Goal: Use online tool/utility: Utilize a website feature to perform a specific function

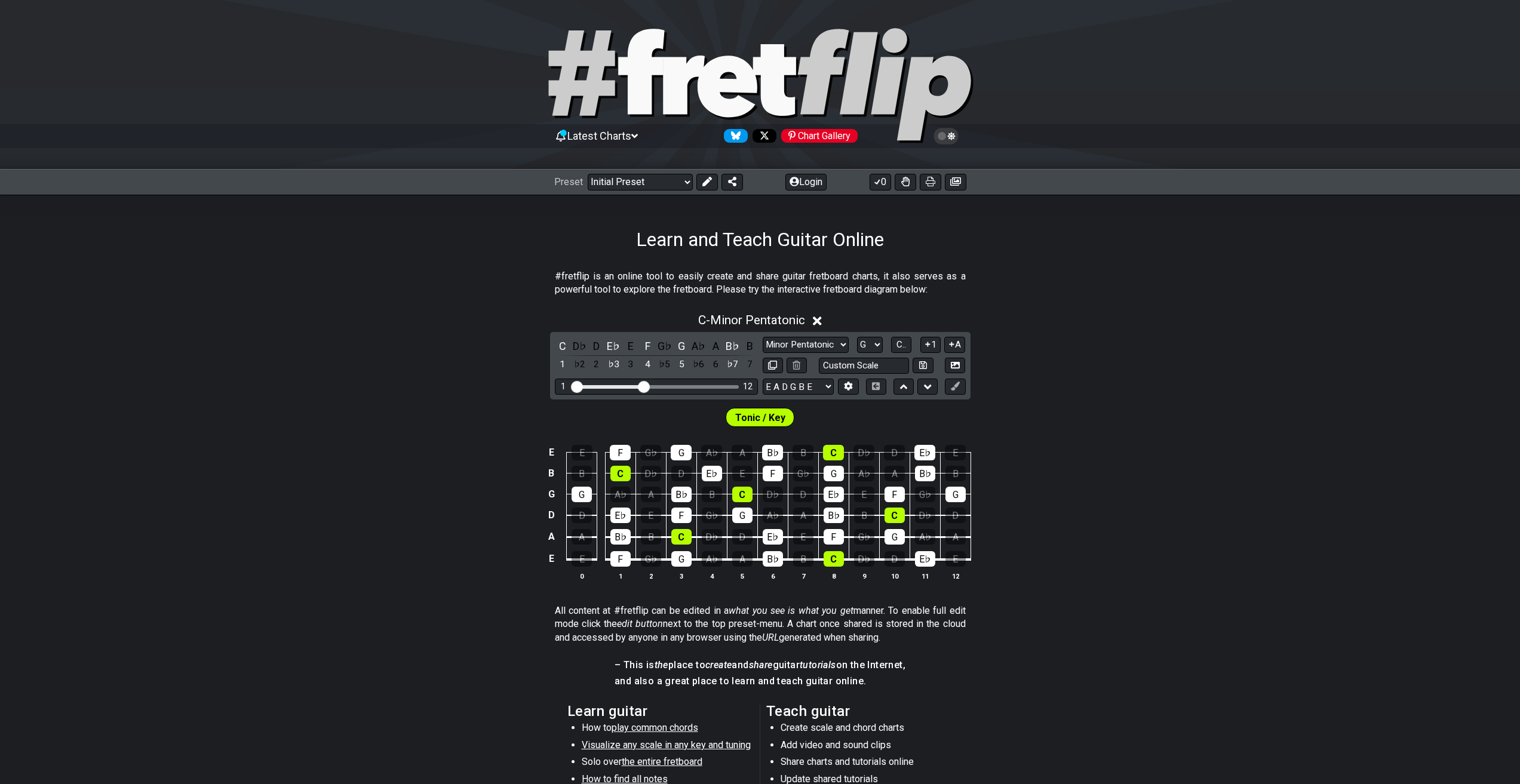
select select "Major / [PERSON_NAME]"
select select "G"
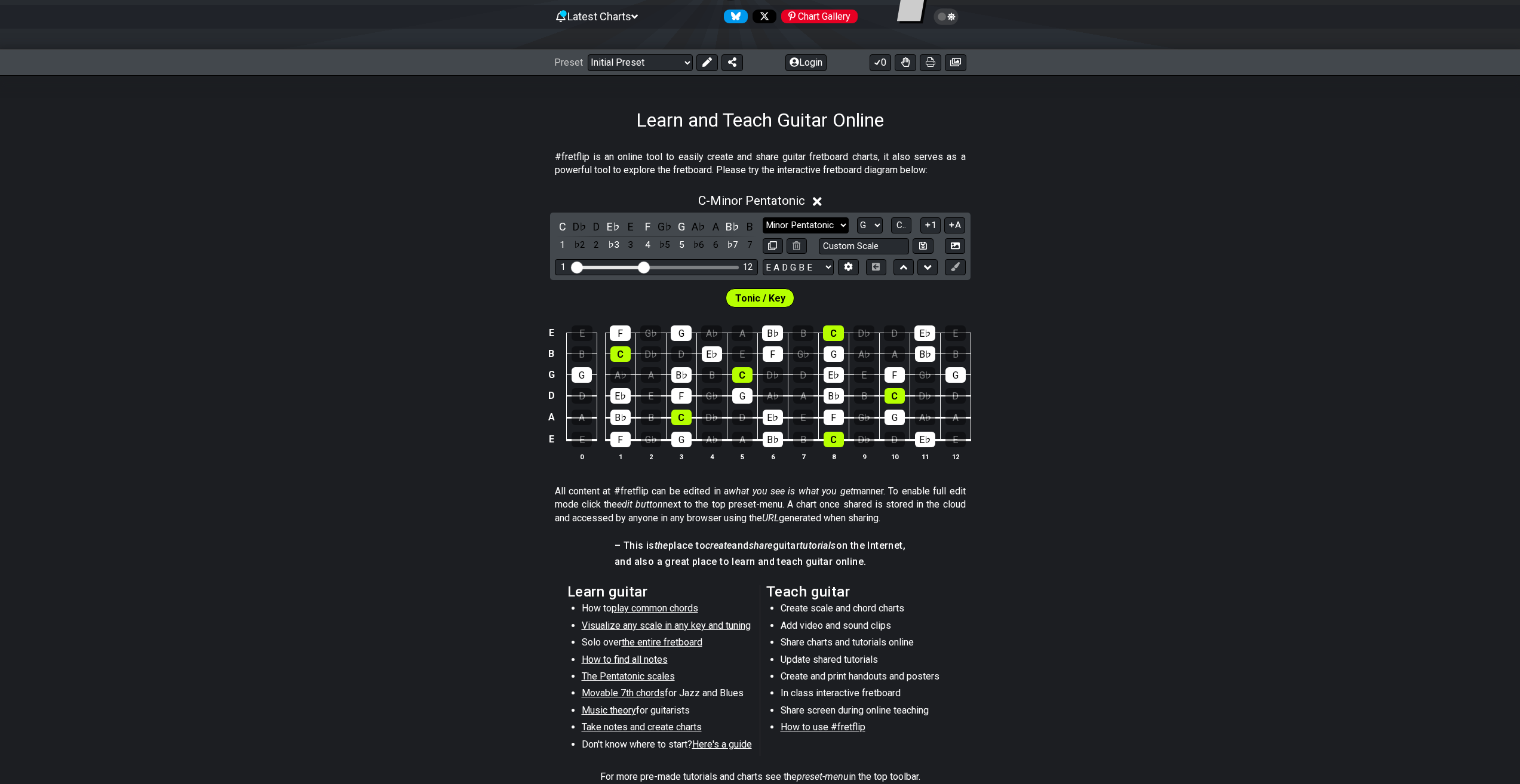
click at [808, 227] on select "Minor Pentatonic Click to edit Minor Pentatonic Major Pentatonic Minor Blues Ma…" at bounding box center [806, 225] width 86 height 16
click at [805, 227] on select "Minor Pentatonic Click to edit Minor Pentatonic Major Pentatonic Minor Blues Ma…" at bounding box center [806, 225] width 86 height 16
click at [805, 226] on select "Minor Pentatonic Click to edit Minor Pentatonic Major Pentatonic Minor Blues Ma…" at bounding box center [806, 225] width 86 height 16
select select "Minor / Aeolian"
click at [763, 217] on select "Minor Pentatonic Click to edit Minor Pentatonic Major Pentatonic Minor Blues Ma…" at bounding box center [806, 225] width 86 height 16
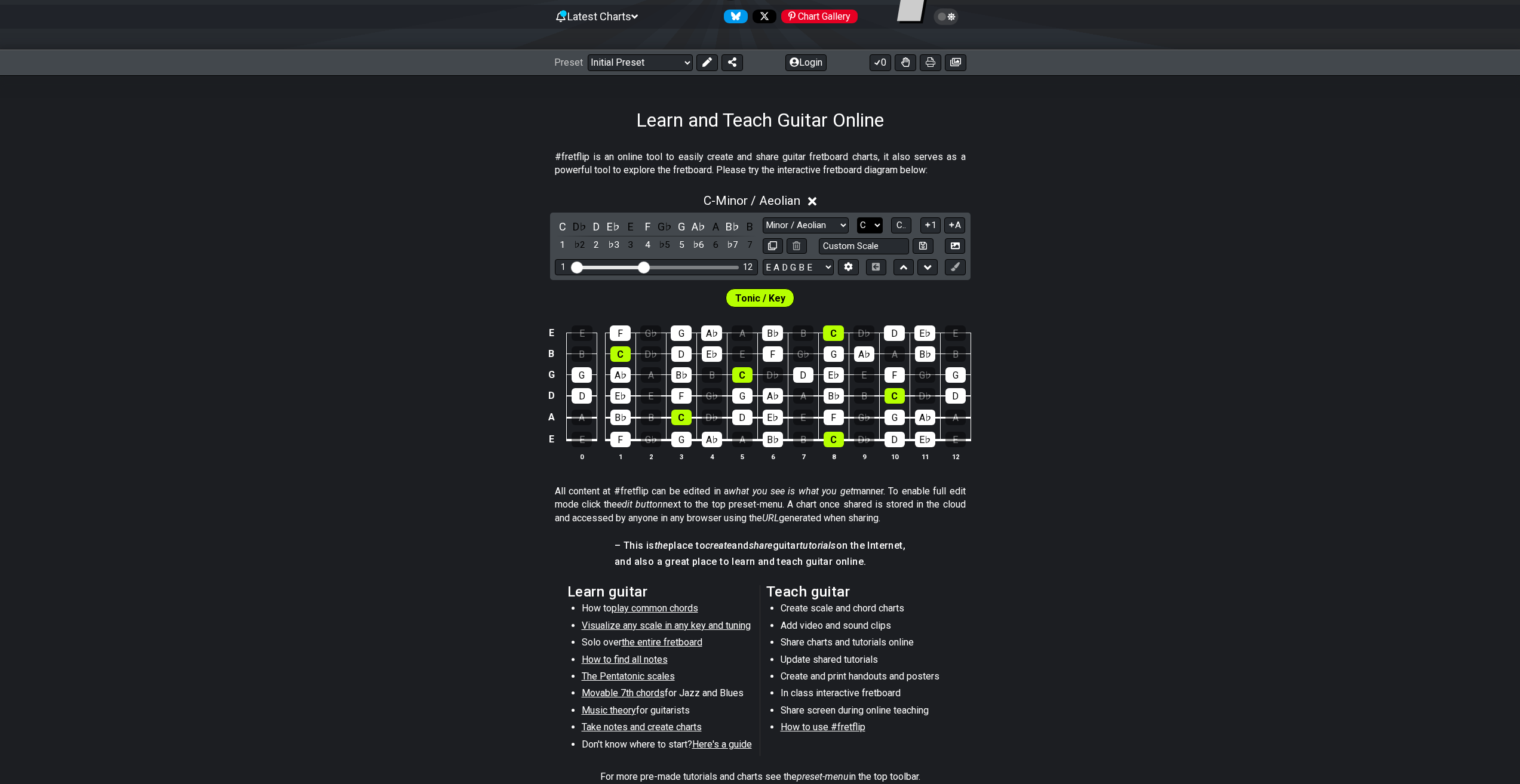
click at [861, 226] on select "A♭ A A♯ B♭ B C C♯ D♭ D D♯ E♭ E F F♯ G♭ G G♯" at bounding box center [870, 225] width 26 height 16
click at [857, 217] on select "A♭ A A♯ B♭ B C C♯ D♭ D D♯ E♭ E F F♯ G♭ G G♯" at bounding box center [870, 225] width 26 height 16
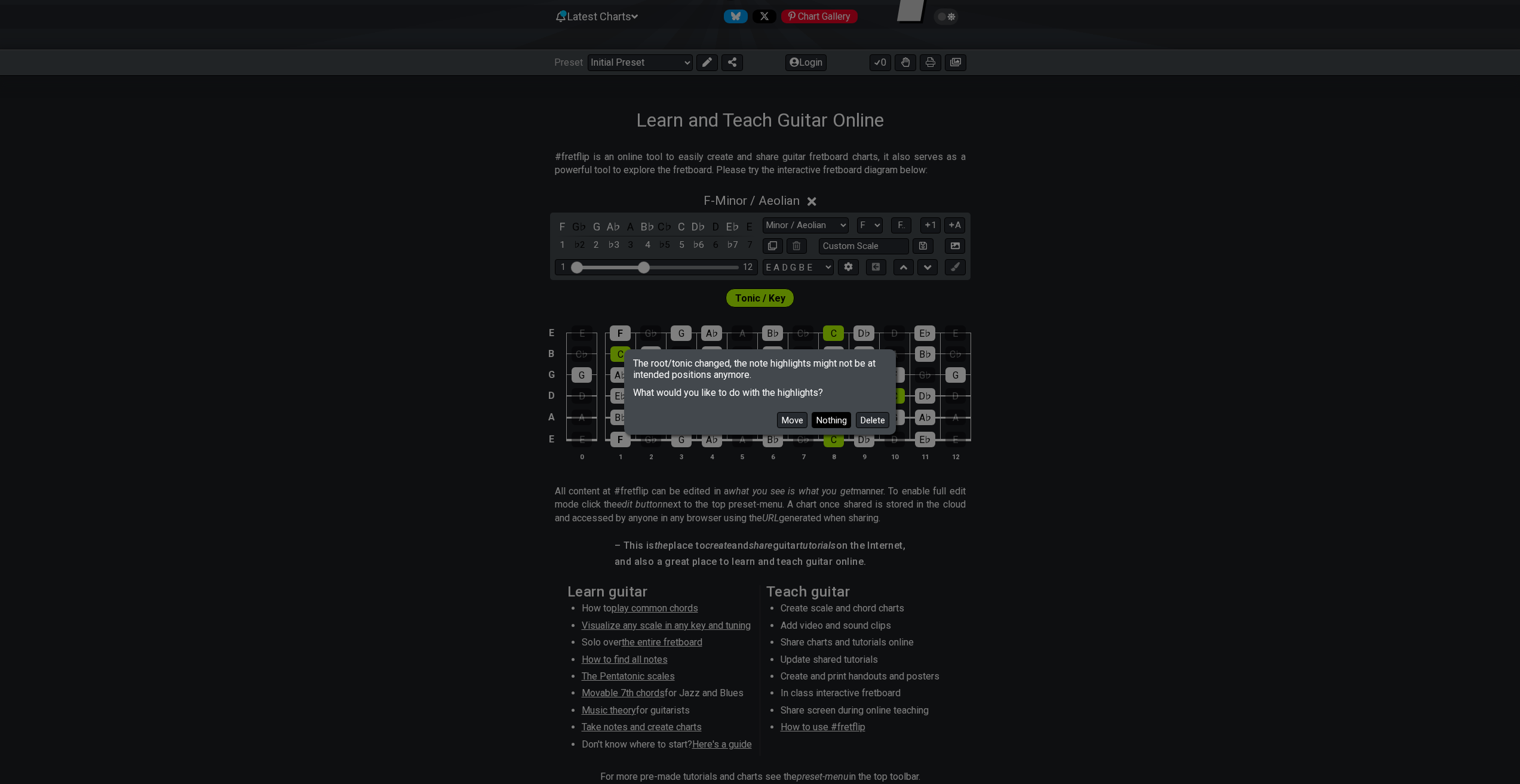
click at [816, 422] on button "Nothing" at bounding box center [831, 420] width 39 height 16
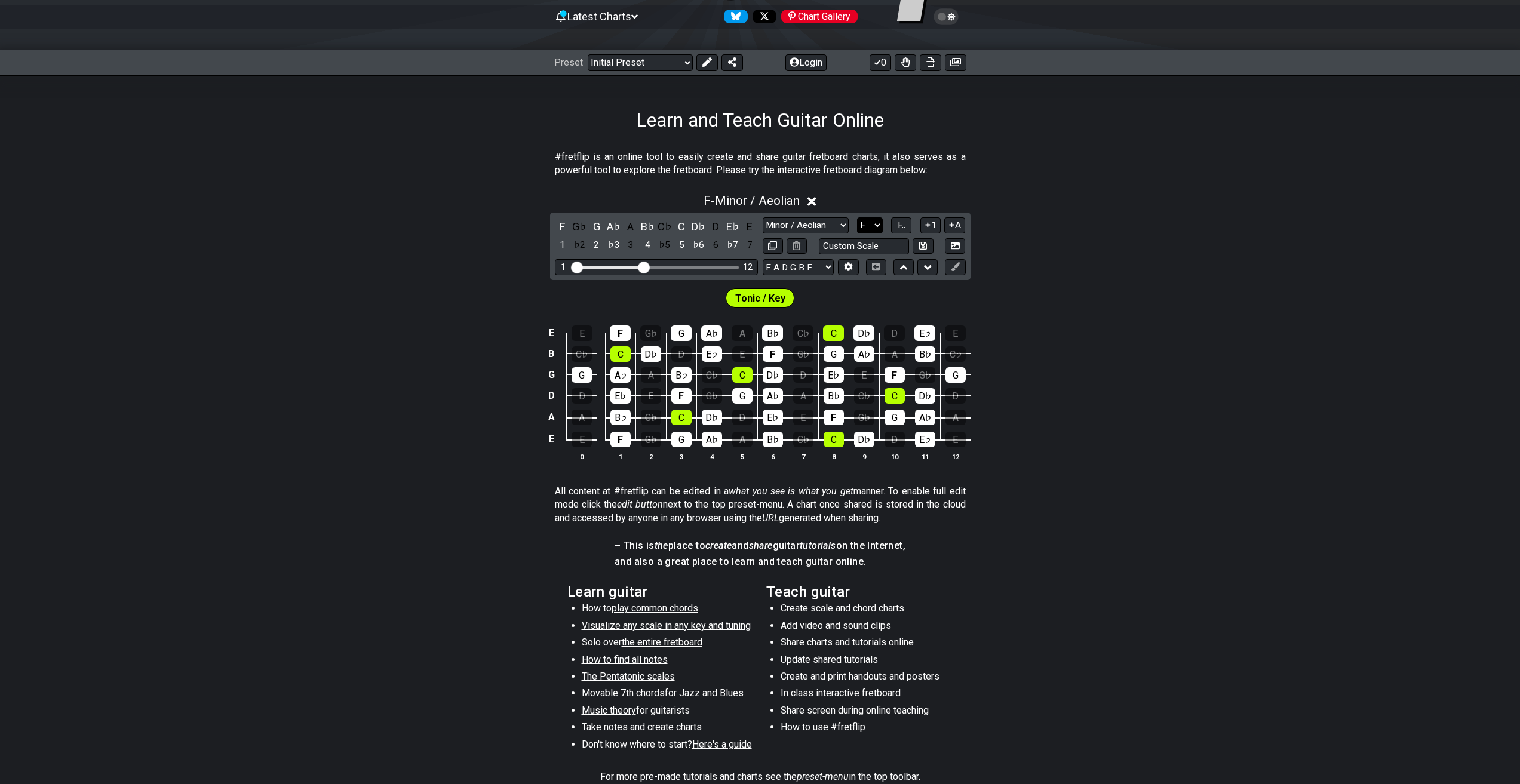
click at [875, 223] on select "A♭ A A♯ B♭ B C C♯ D♭ D D♯ E♭ E F F♯ G♭ G G♯" at bounding box center [870, 225] width 26 height 16
click at [857, 217] on select "A♭ A A♯ B♭ B C C♯ D♭ D D♯ E♭ E F F♯ G♭ G G♯" at bounding box center [870, 225] width 26 height 16
click at [863, 221] on select "A♭ A A♯ B♭ B C C♯ D♭ D D♯ E♭ E F F♯ G♭ G G♯" at bounding box center [870, 225] width 26 height 16
click at [857, 217] on select "A♭ A A♯ B♭ B C C♯ D♭ D D♯ E♭ E F F♯ G♭ G G♯" at bounding box center [870, 225] width 26 height 16
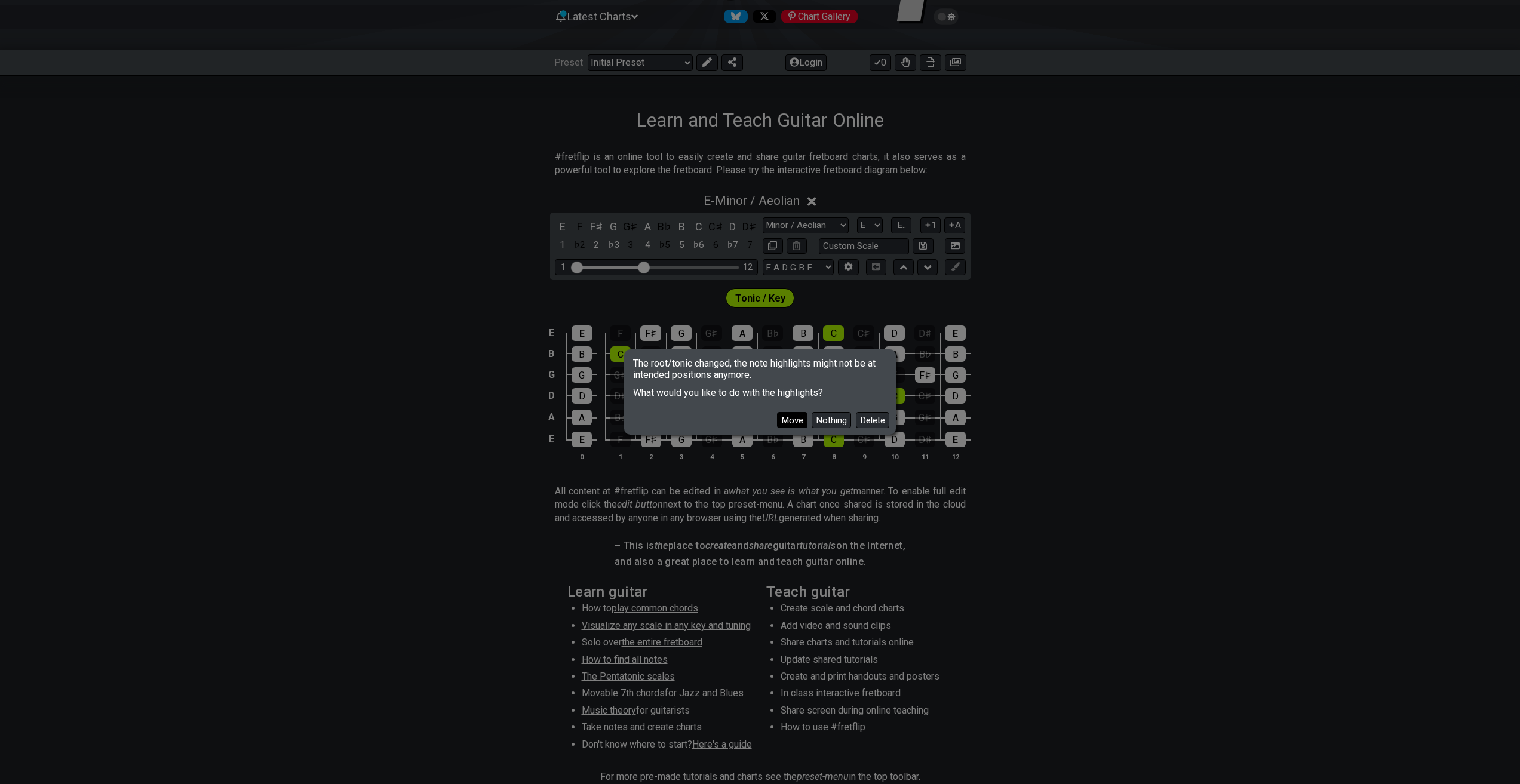
click at [798, 416] on button "Move" at bounding box center [792, 420] width 31 height 16
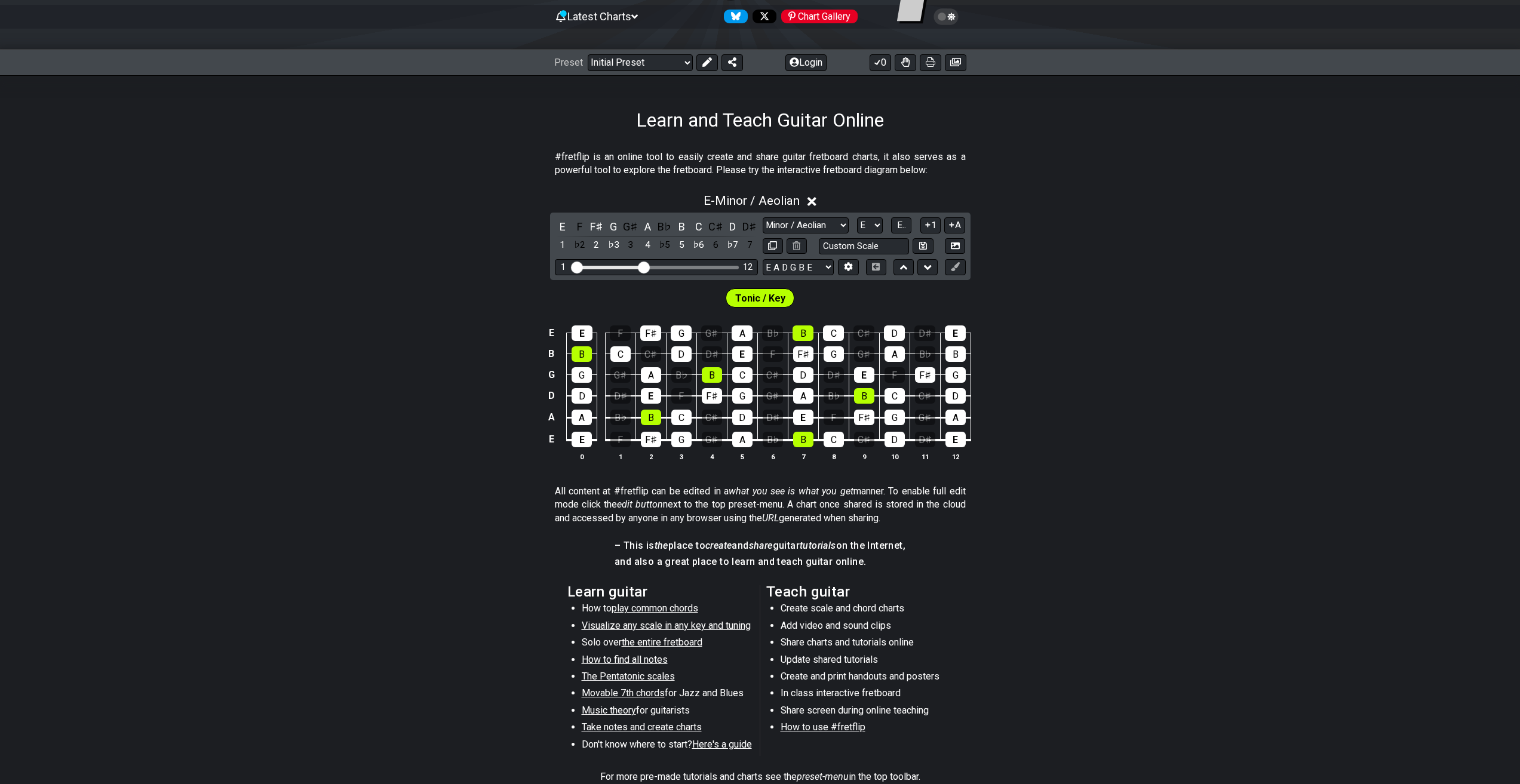
click at [856, 219] on div "Minor Pentatonic Click to edit Minor Pentatonic Major Pentatonic Minor Blues Ma…" at bounding box center [864, 225] width 203 height 16
click at [860, 223] on select "A♭ A A♯ B♭ B C C♯ D♭ D D♯ E♭ E F F♯ G♭ G G♯" at bounding box center [870, 225] width 26 height 16
select select "F"
click at [857, 217] on select "A♭ A A♯ B♭ B C C♯ D♭ D D♯ E♭ E F F♯ G♭ G G♯" at bounding box center [870, 225] width 26 height 16
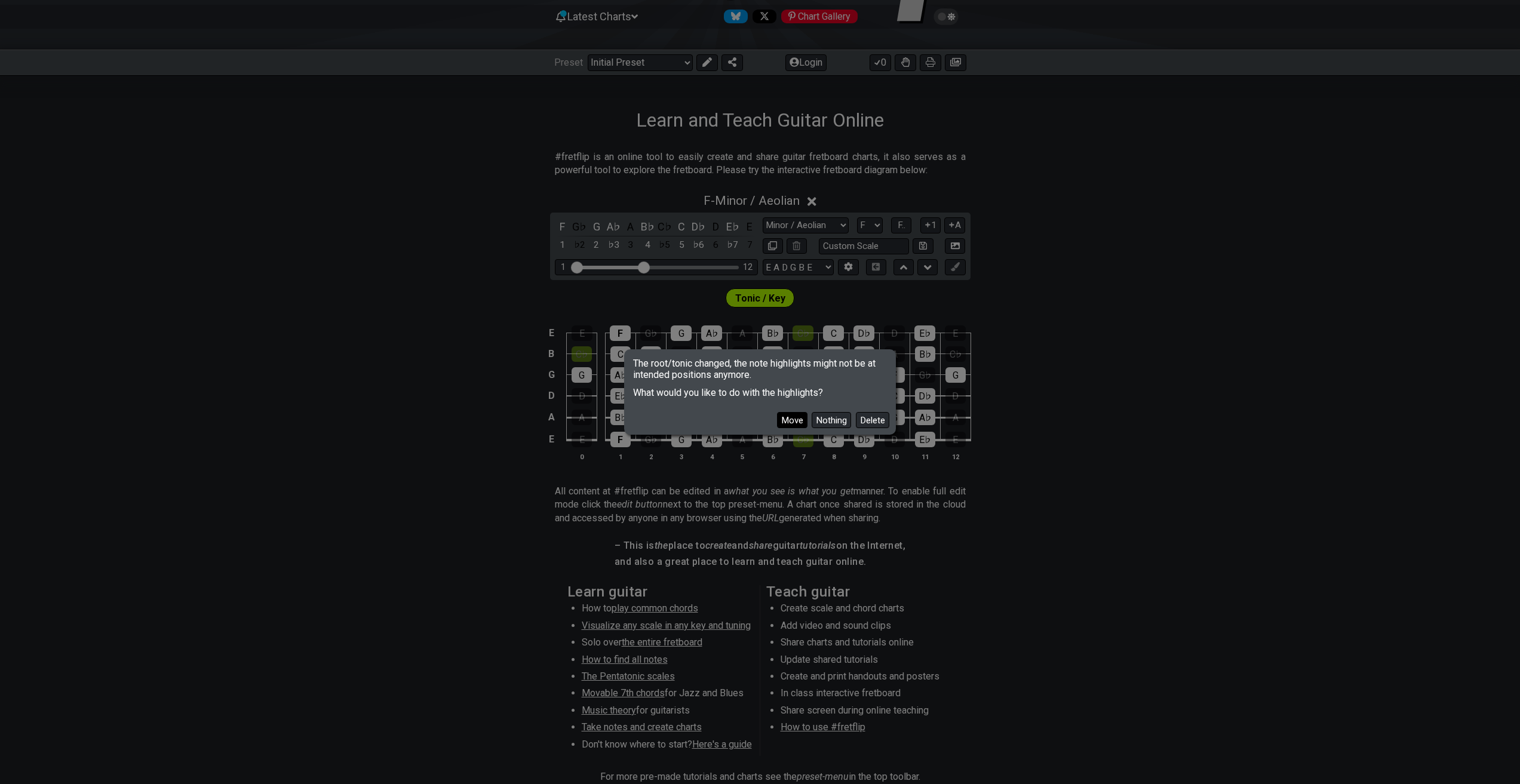
click at [792, 420] on button "Move" at bounding box center [792, 420] width 31 height 16
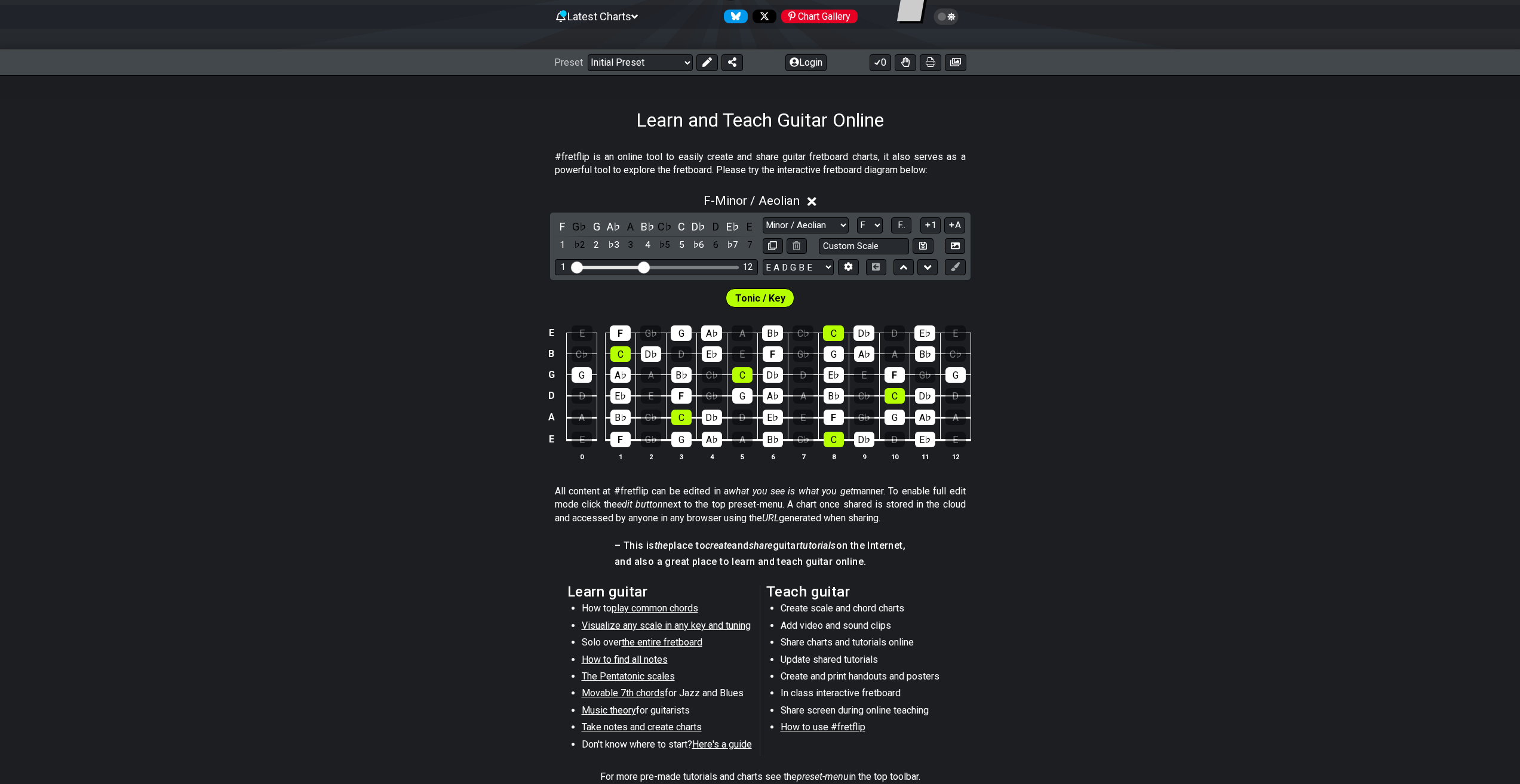
click at [773, 299] on span "Tonic / Key" at bounding box center [760, 298] width 50 height 17
click at [625, 438] on div "F" at bounding box center [620, 439] width 21 height 16
click at [627, 438] on div "F" at bounding box center [620, 439] width 21 height 16
click at [675, 423] on div "C" at bounding box center [681, 417] width 21 height 16
click at [677, 422] on div "C" at bounding box center [681, 417] width 21 height 16
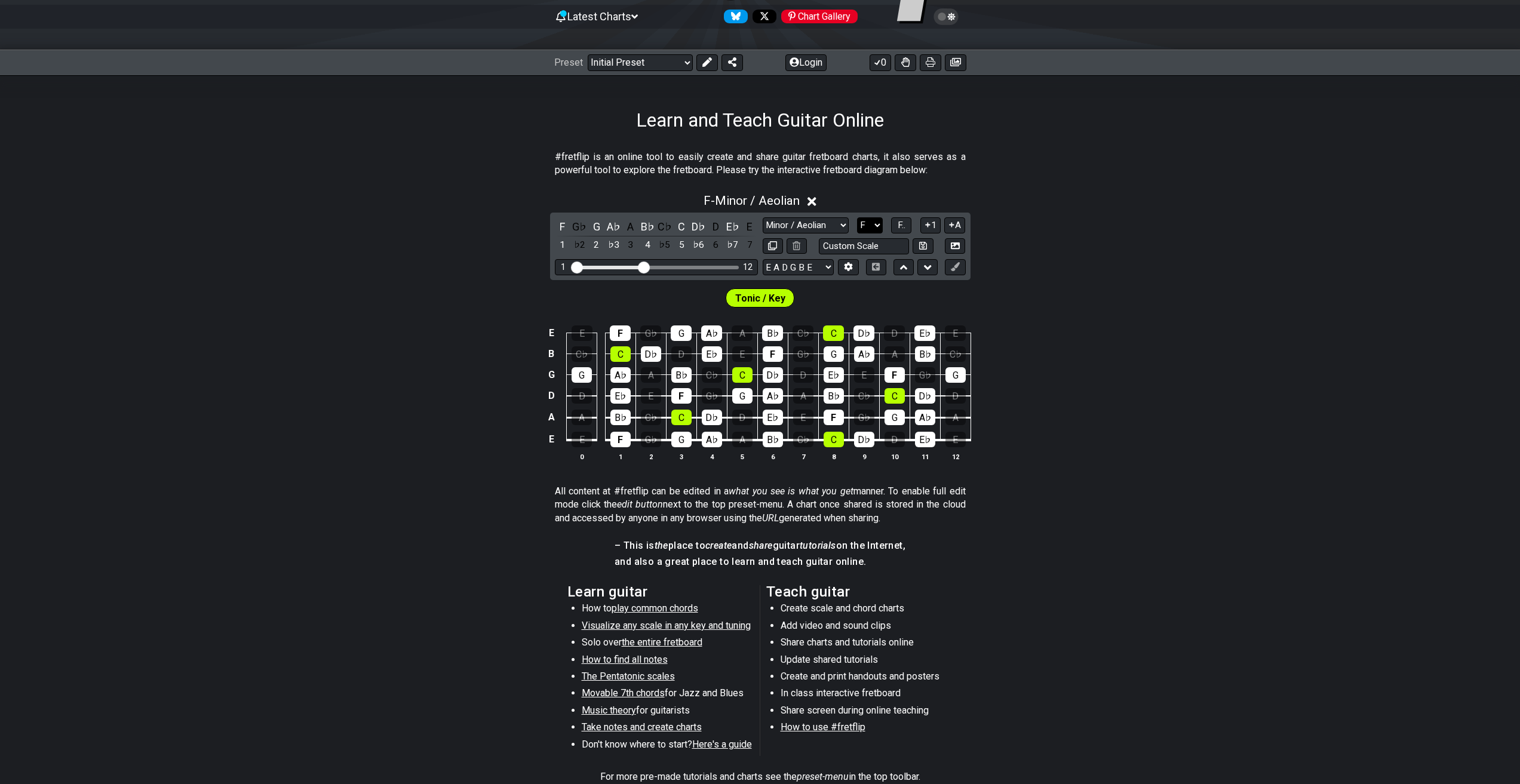
click at [881, 222] on select "A♭ A A♯ B♭ B C C♯ D♭ D D♯ E♭ E F F♯ G♭ G G♯" at bounding box center [870, 225] width 26 height 16
click at [857, 217] on select "A♭ A A♯ B♭ B C C♯ D♭ D D♯ E♭ E F F♯ G♭ G G♯" at bounding box center [870, 225] width 26 height 16
click at [902, 222] on span "F.." at bounding box center [901, 225] width 7 height 11
click at [905, 224] on span "1..7" at bounding box center [901, 225] width 14 height 11
click at [904, 225] on span "..." at bounding box center [901, 225] width 6 height 11
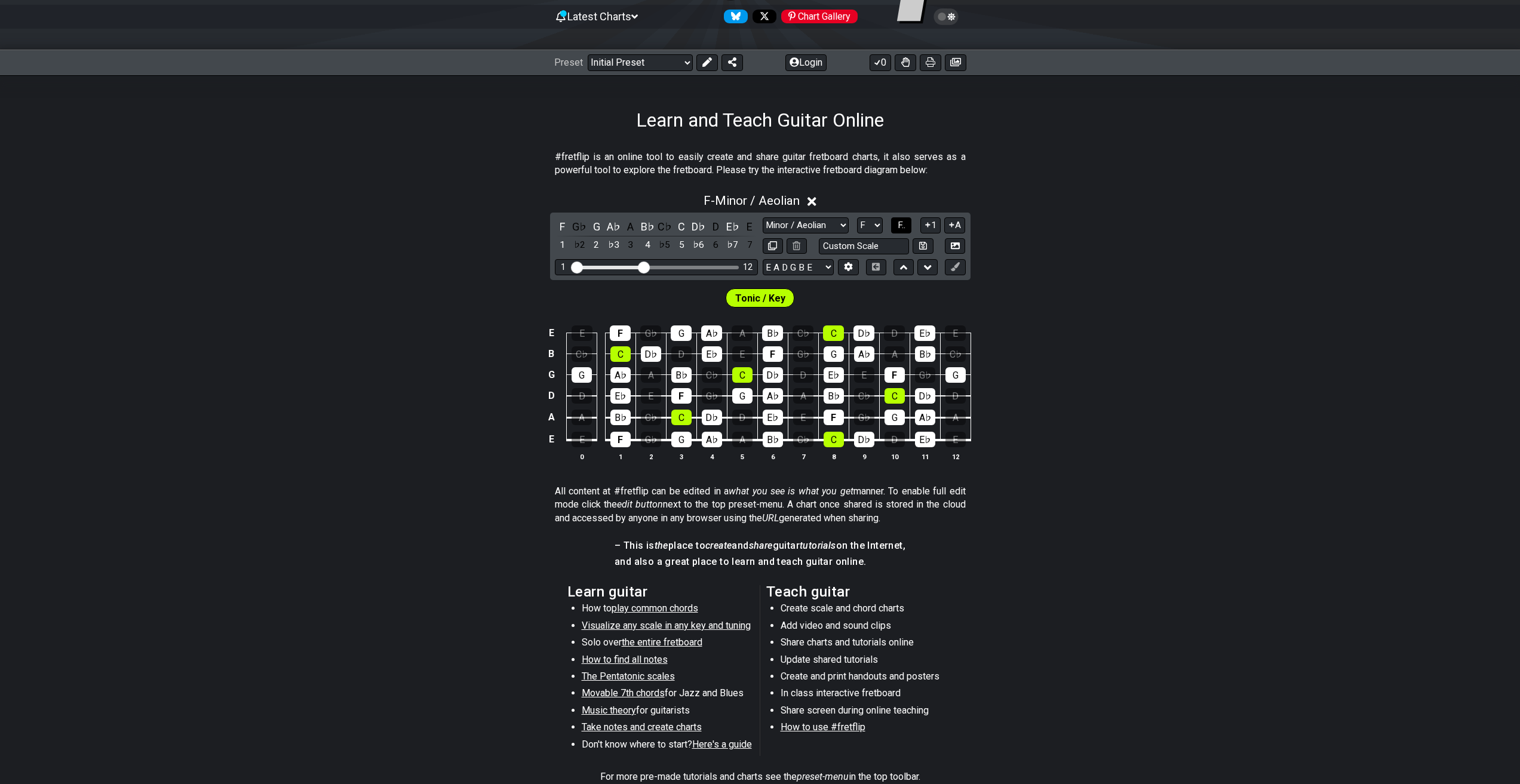
click at [905, 228] on span "F.." at bounding box center [901, 225] width 7 height 11
click at [903, 228] on span "1..7" at bounding box center [901, 225] width 14 height 11
click at [903, 228] on span "..." at bounding box center [901, 225] width 6 height 11
click at [931, 228] on button "1" at bounding box center [930, 225] width 21 height 16
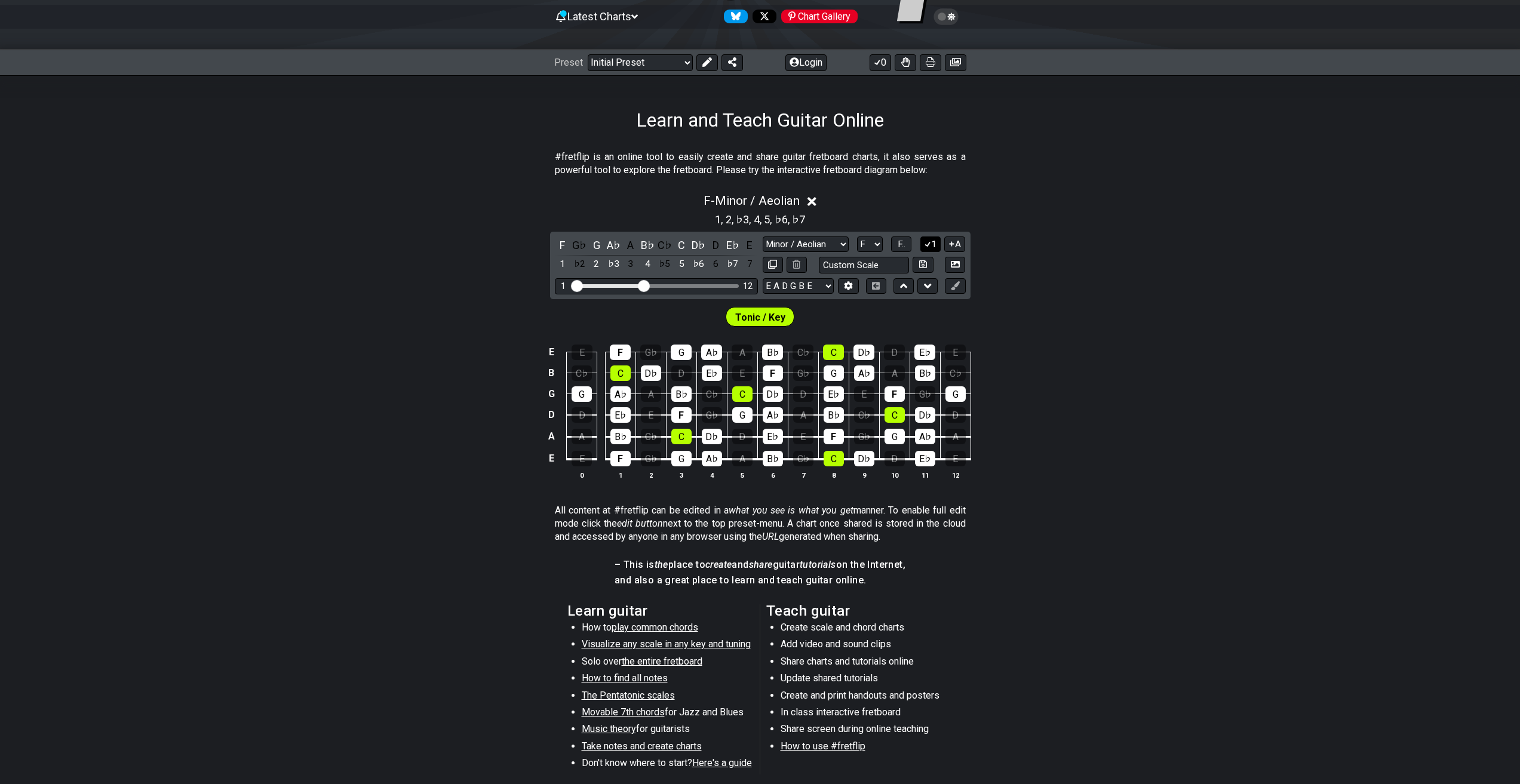
click at [933, 245] on button "1" at bounding box center [930, 245] width 21 height 16
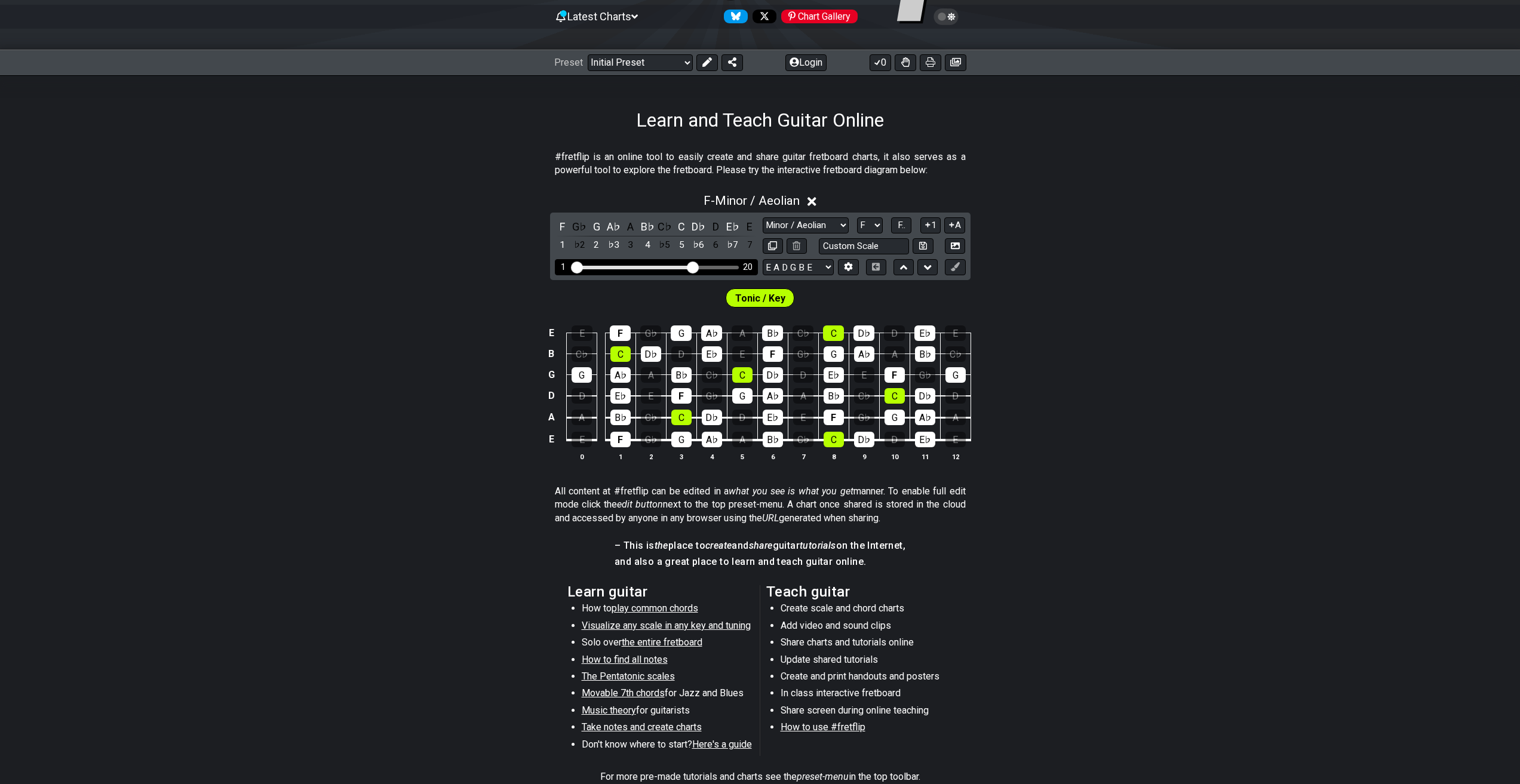
drag, startPoint x: 645, startPoint y: 265, endPoint x: 692, endPoint y: 271, distance: 47.4
click at [692, 267] on input "Visible fret range" at bounding box center [656, 267] width 170 height 0
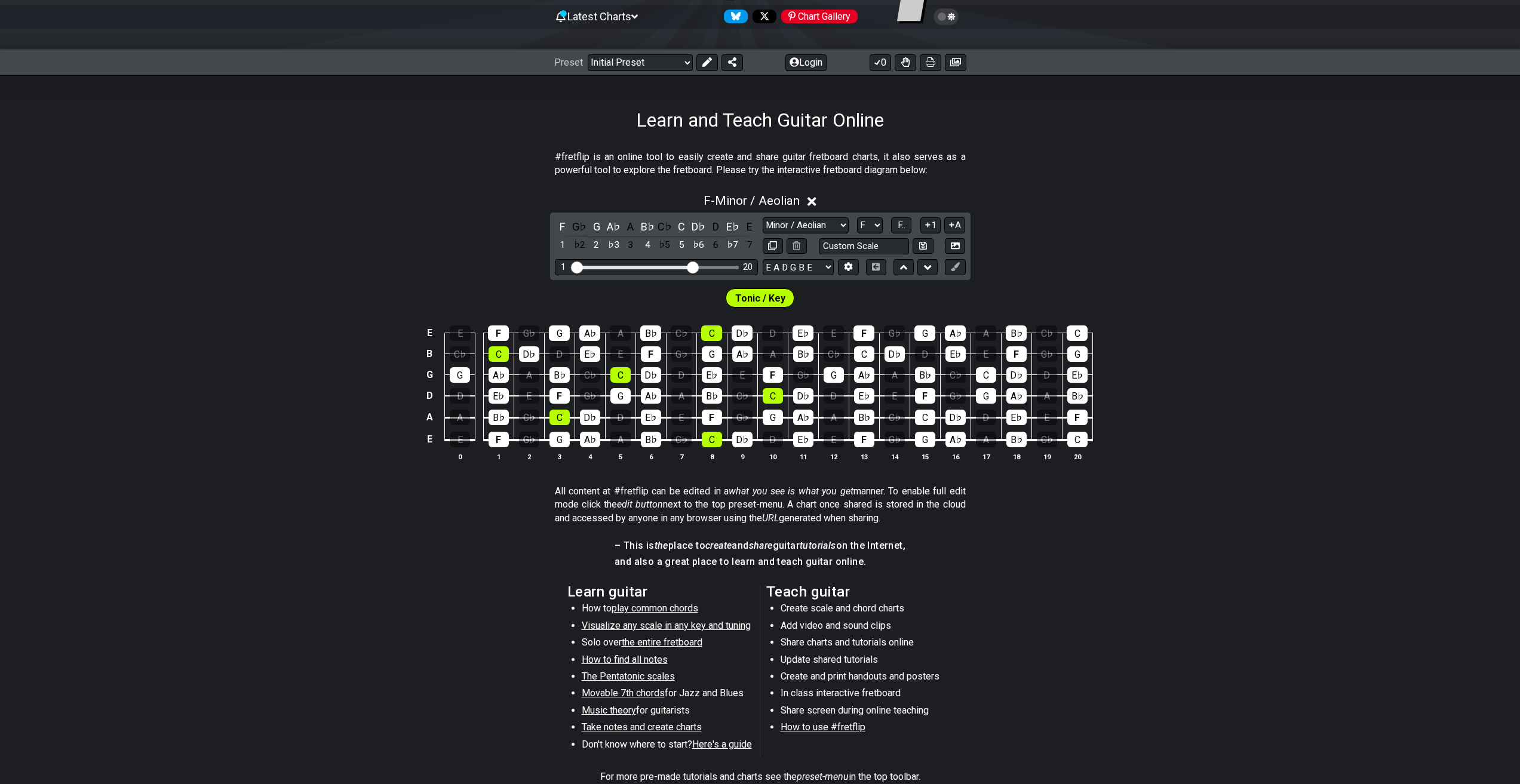
click at [929, 263] on icon at bounding box center [928, 267] width 7 height 12
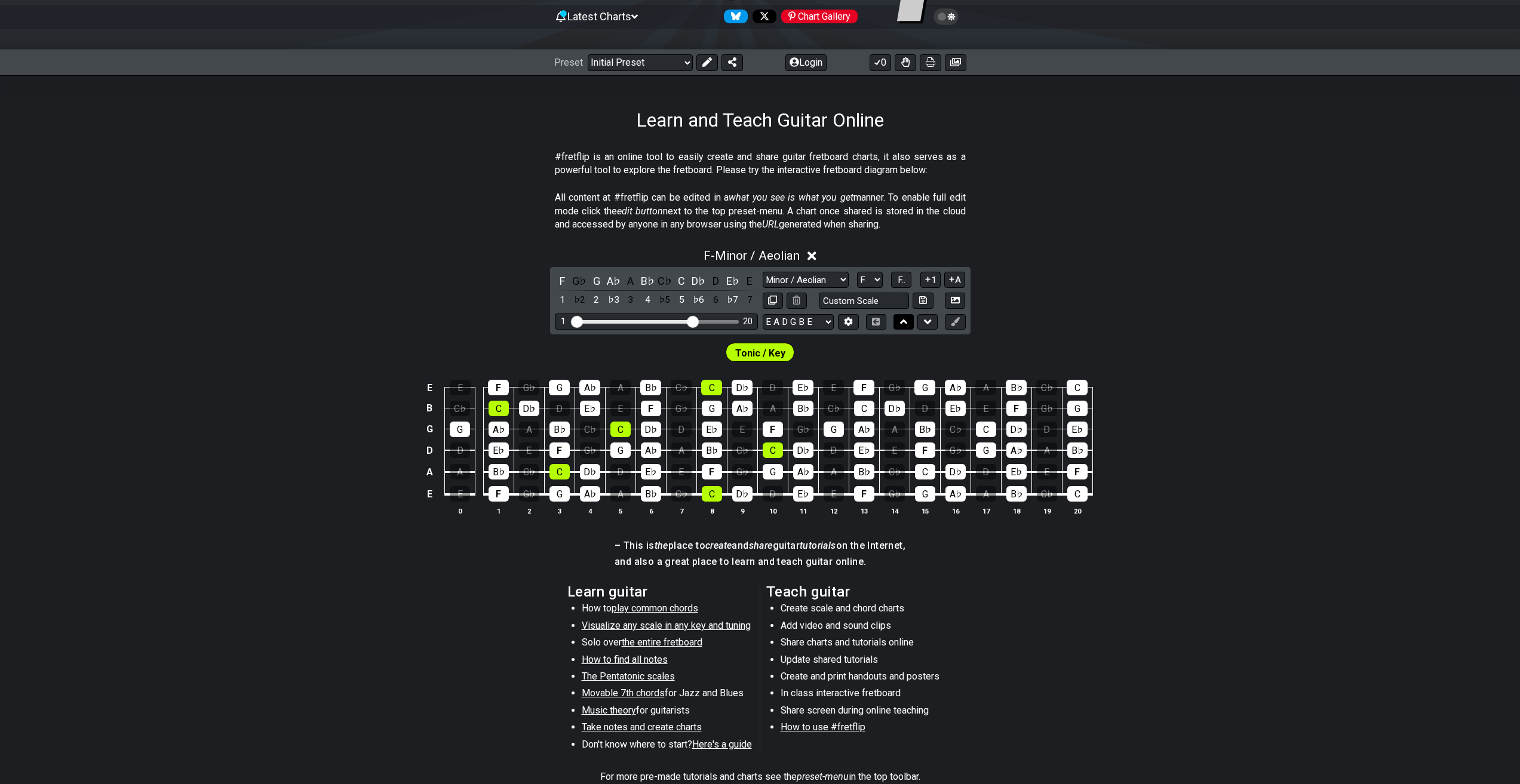
click at [901, 321] on icon at bounding box center [904, 321] width 7 height 12
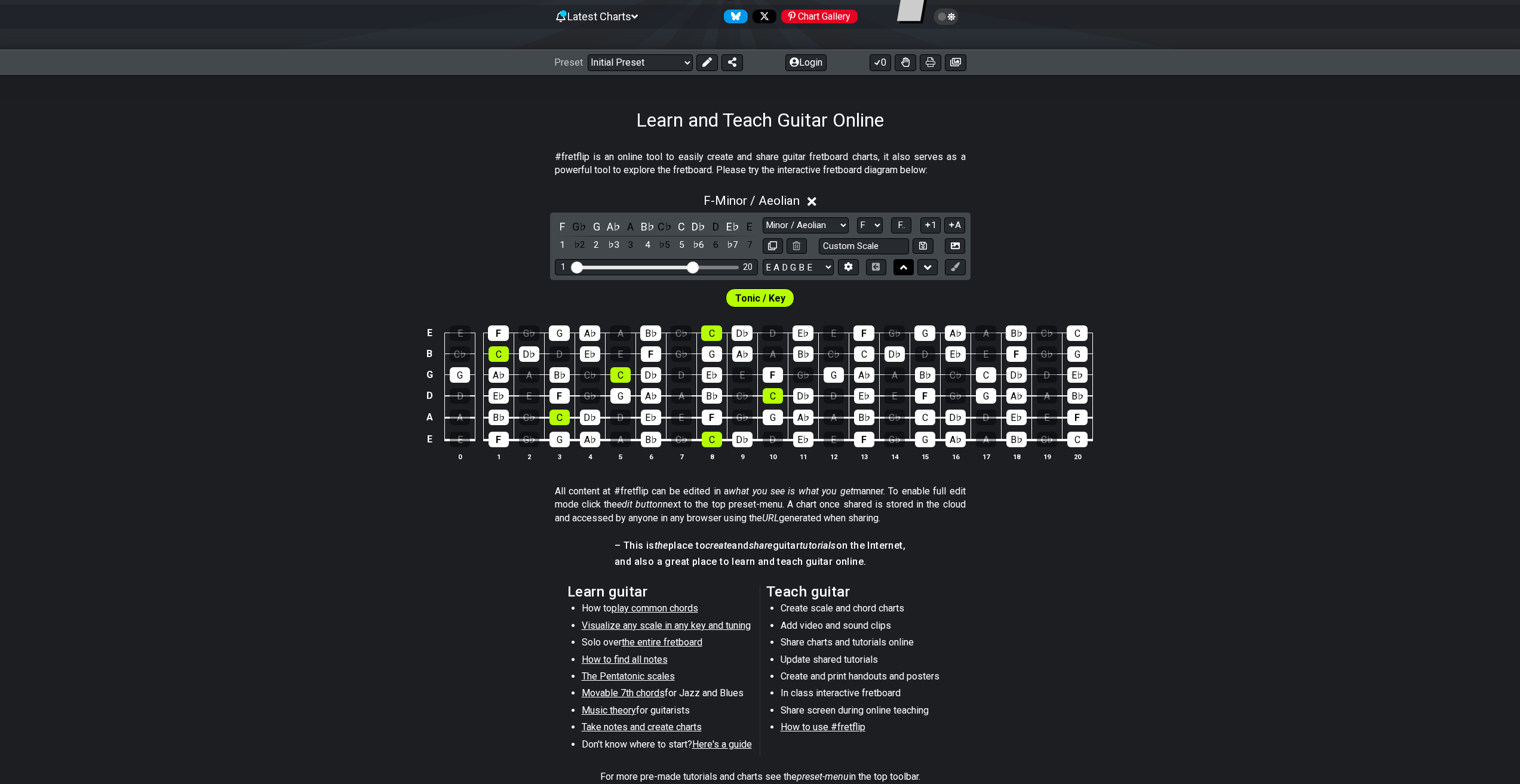
click at [901, 268] on icon at bounding box center [904, 268] width 7 height 5
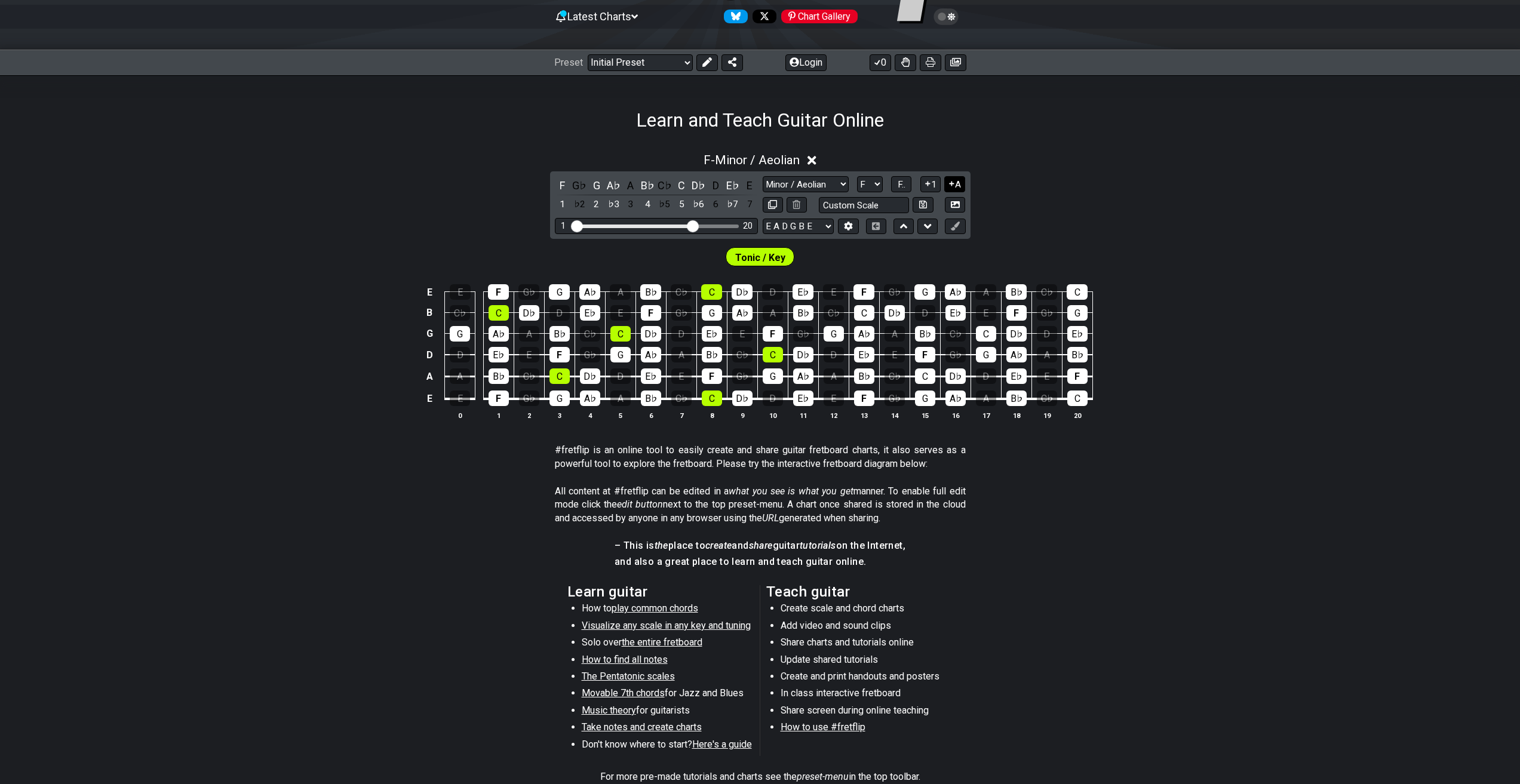
click at [949, 189] on button "A" at bounding box center [954, 184] width 21 height 16
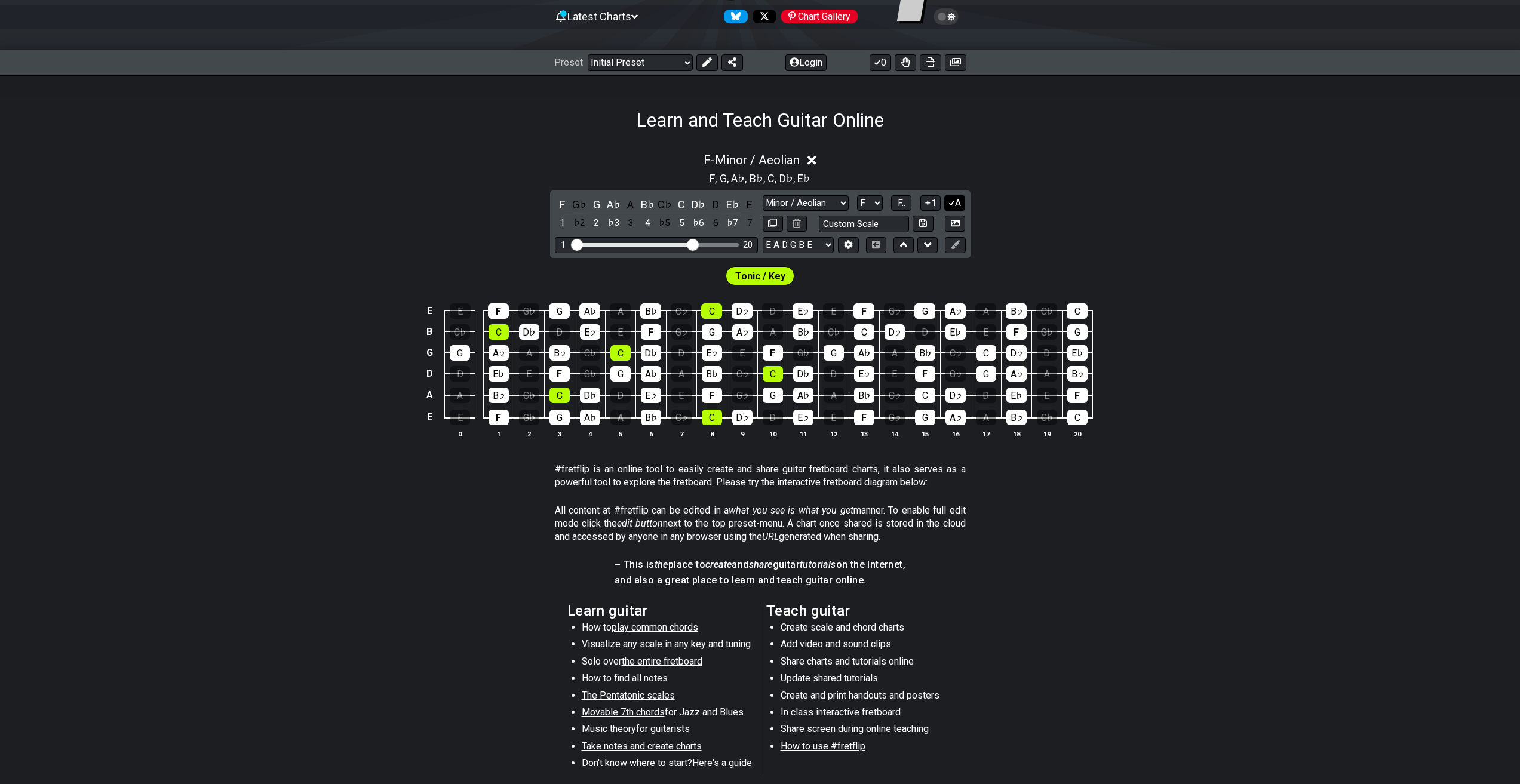
click at [957, 203] on button "A" at bounding box center [954, 203] width 21 height 16
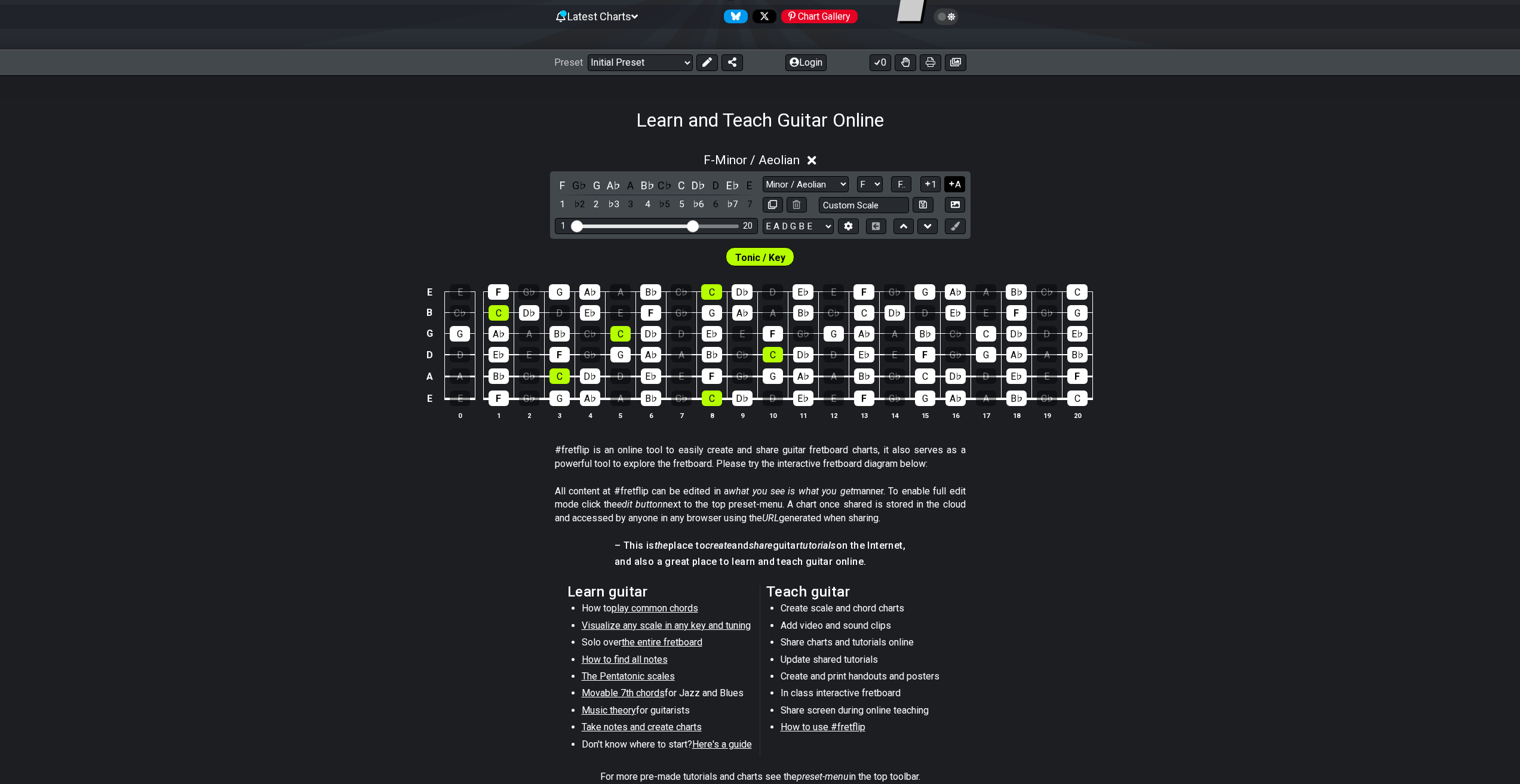
click at [953, 191] on button "A" at bounding box center [954, 184] width 21 height 16
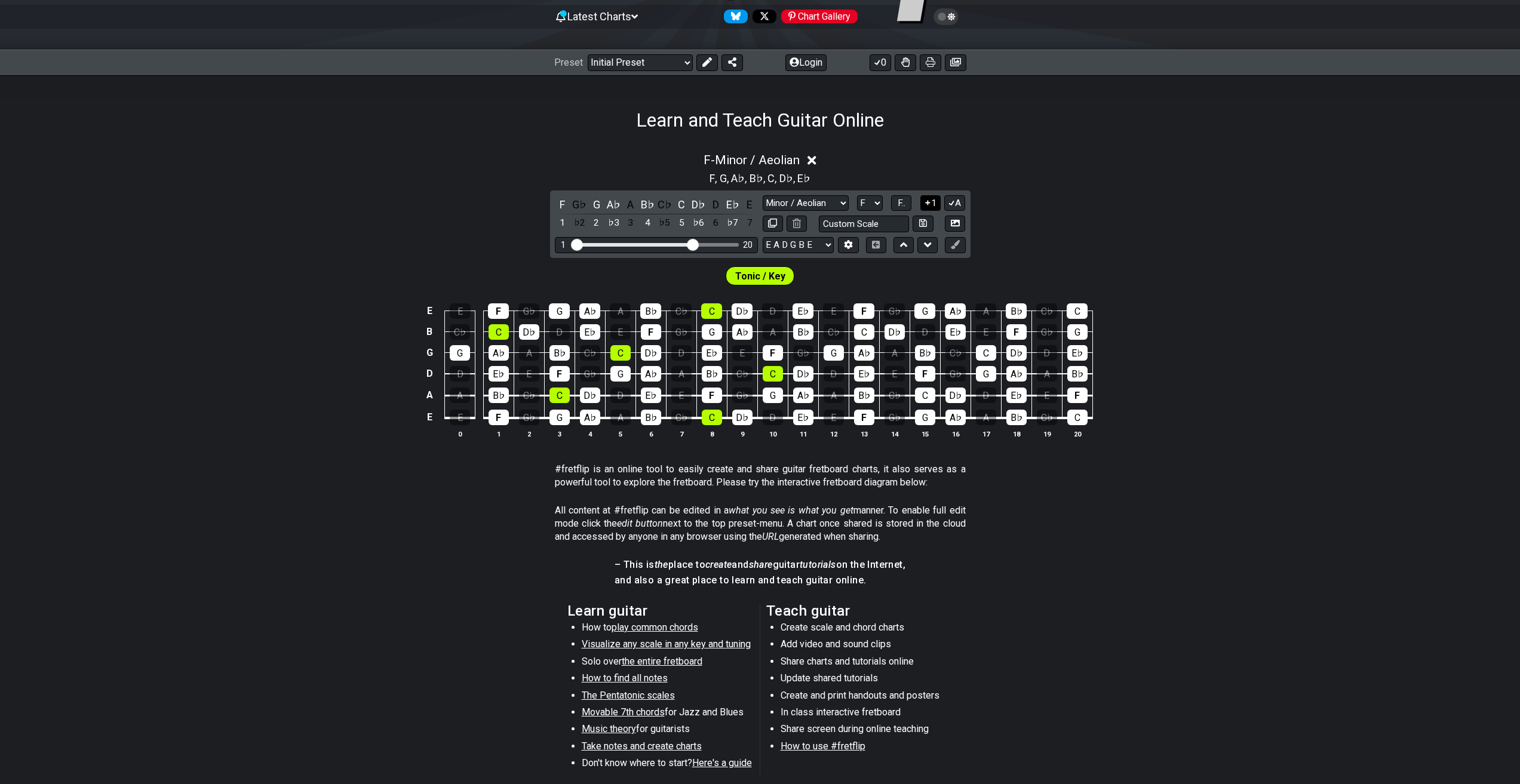
click at [928, 205] on icon at bounding box center [928, 202] width 5 height 5
click at [928, 205] on icon at bounding box center [928, 203] width 7 height 6
click at [928, 205] on icon at bounding box center [928, 202] width 5 height 5
click at [928, 205] on icon at bounding box center [928, 203] width 7 height 6
click at [898, 201] on span "F.." at bounding box center [901, 203] width 7 height 11
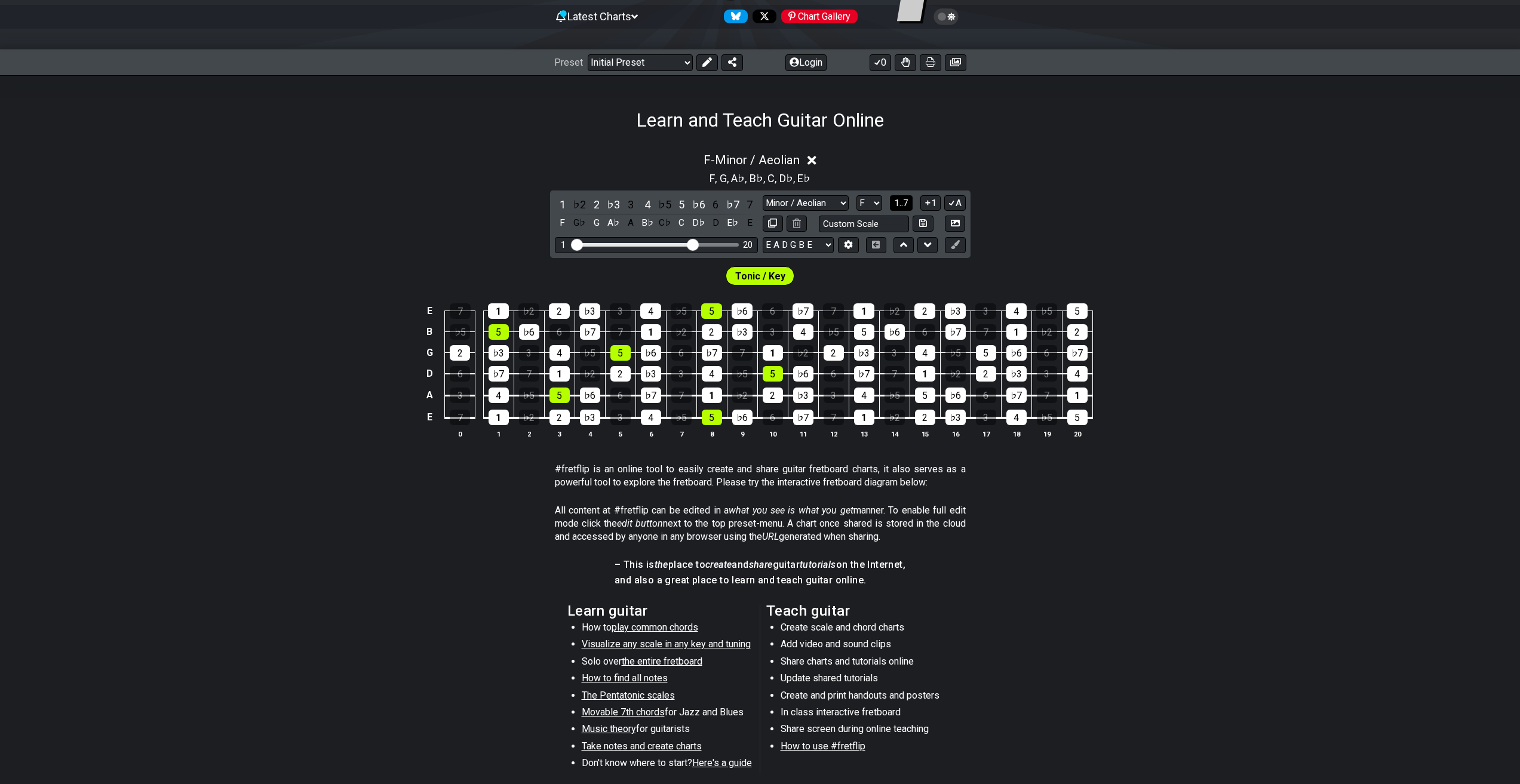
click at [901, 202] on span "1..7" at bounding box center [901, 203] width 14 height 11
click at [901, 202] on span "..." at bounding box center [901, 203] width 6 height 11
click at [886, 222] on input "text" at bounding box center [864, 223] width 91 height 16
type input "Custom Scale"
click at [1021, 258] on div "Tonic / Key" at bounding box center [760, 273] width 1520 height 30
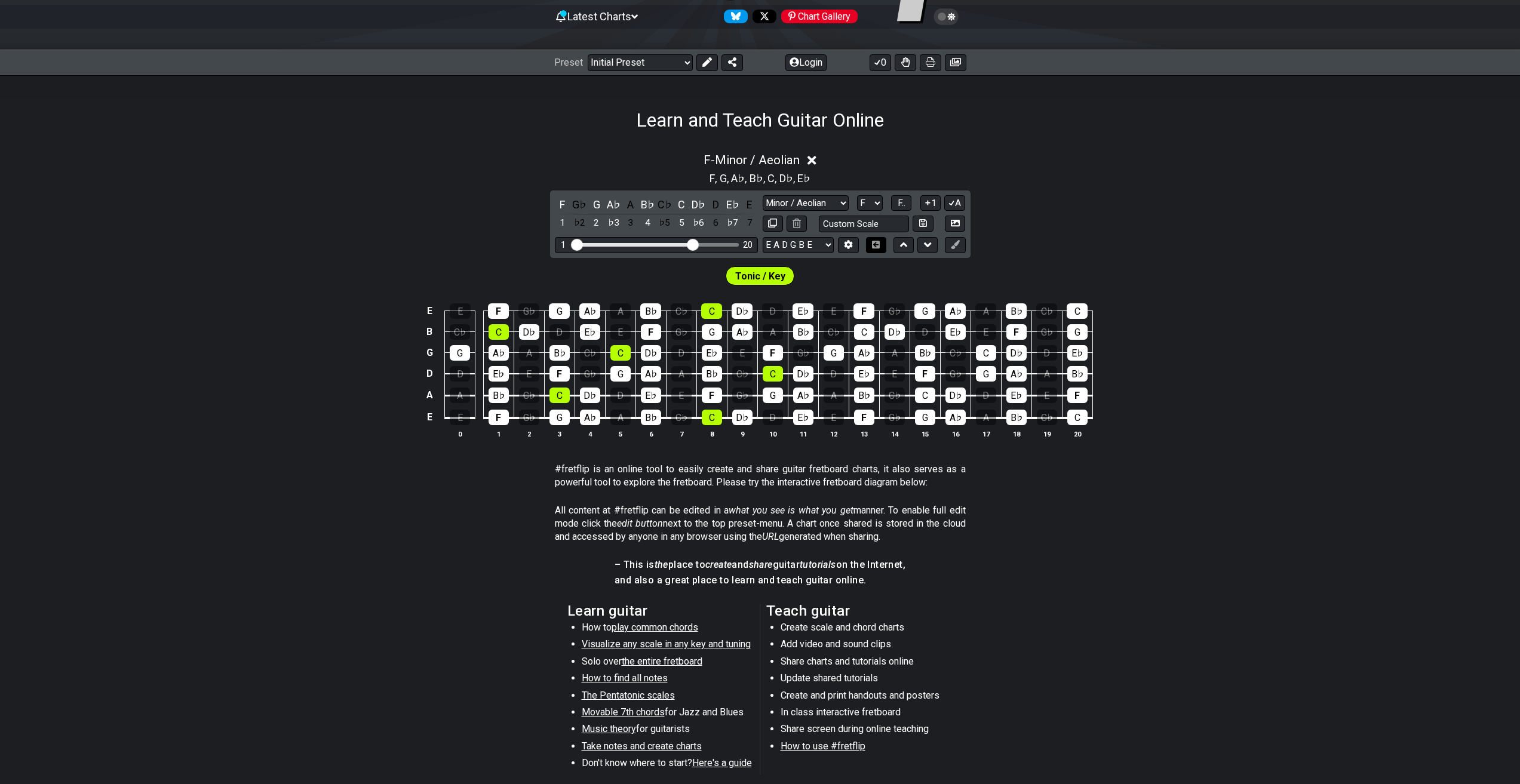
click at [882, 246] on button at bounding box center [876, 245] width 21 height 16
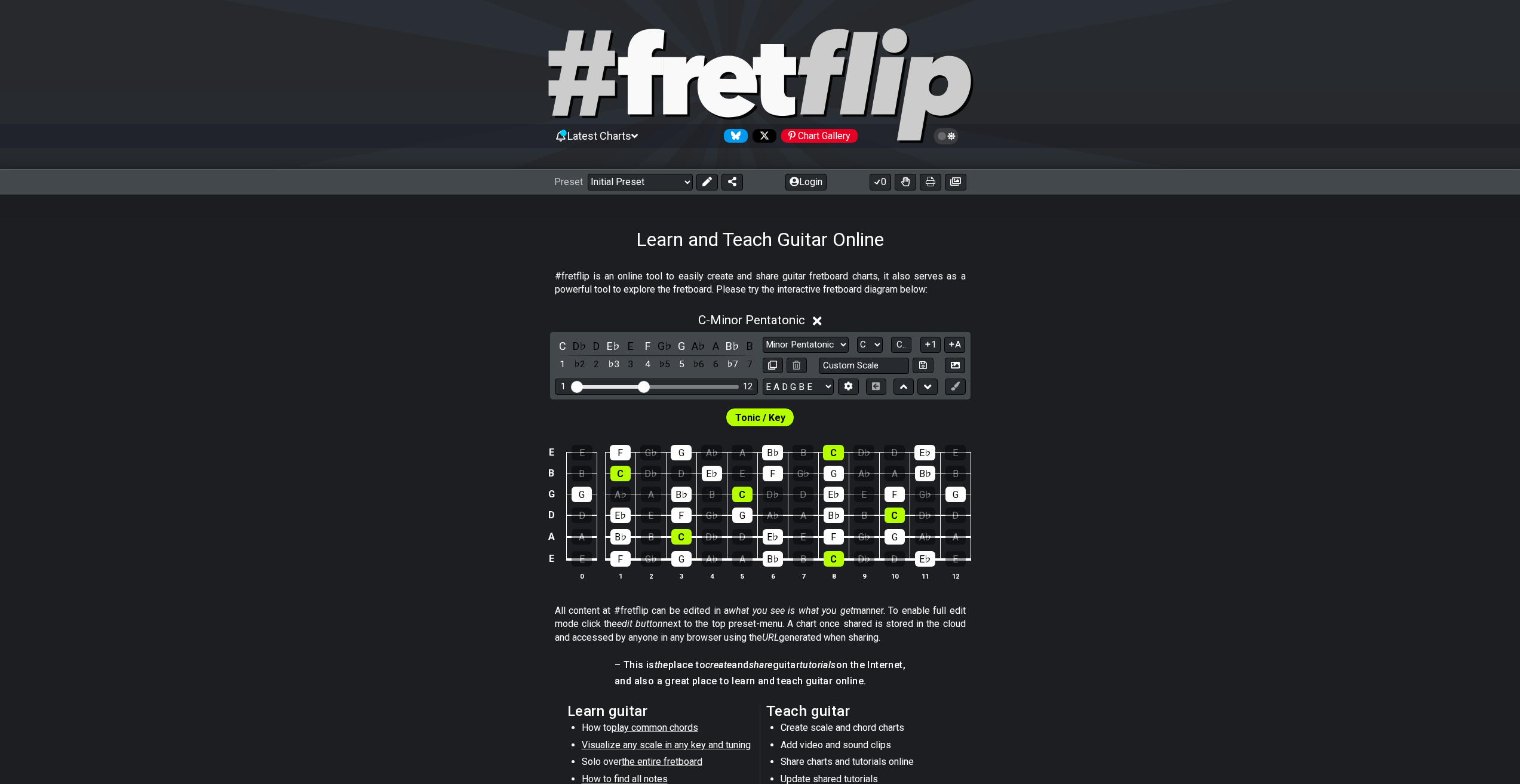
scroll to position [119, 0]
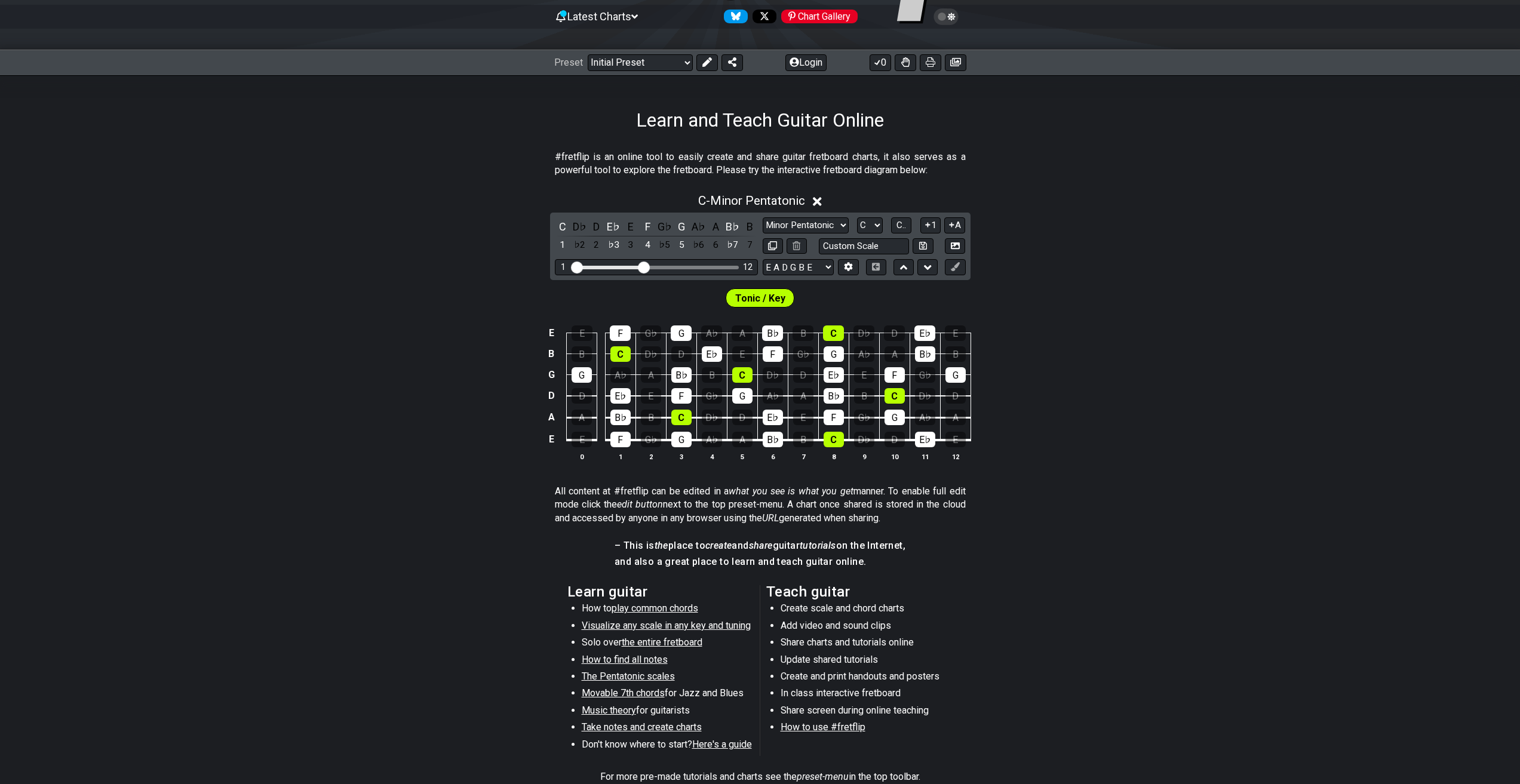
click at [855, 233] on div "Minor Pentatonic Click to edit Minor Pentatonic Major Pentatonic Minor Blues Ma…" at bounding box center [864, 225] width 203 height 16
click at [861, 228] on select "A♭ A A♯ B♭ B C C♯ D♭ D D♯ E♭ E F F♯ G♭ G G♯" at bounding box center [870, 225] width 26 height 16
select select "F"
click at [857, 217] on select "A♭ A A♯ B♭ B C C♯ D♭ D D♯ E♭ E F F♯ G♭ G G♯" at bounding box center [870, 225] width 26 height 16
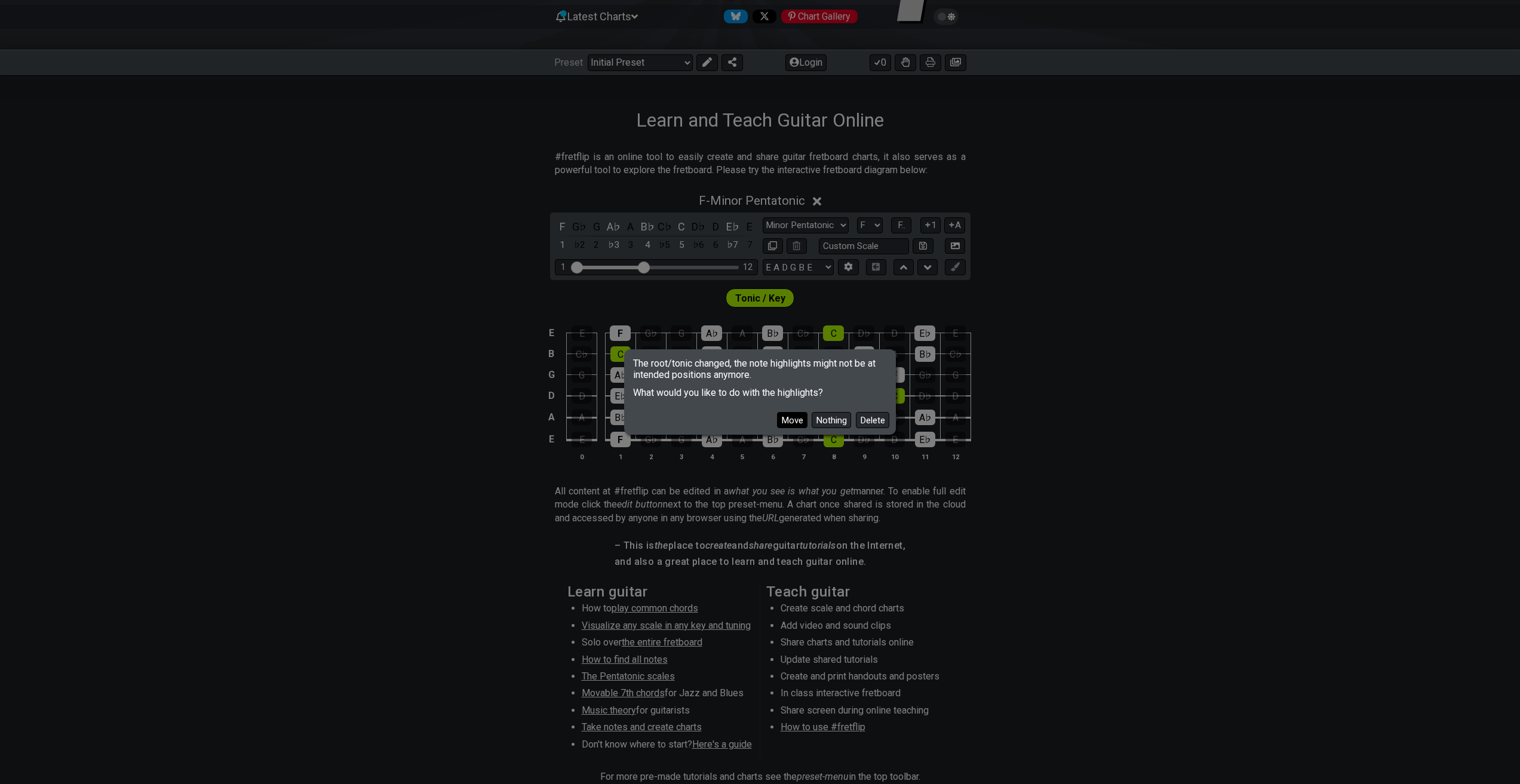
click at [787, 414] on button "Move" at bounding box center [792, 420] width 31 height 16
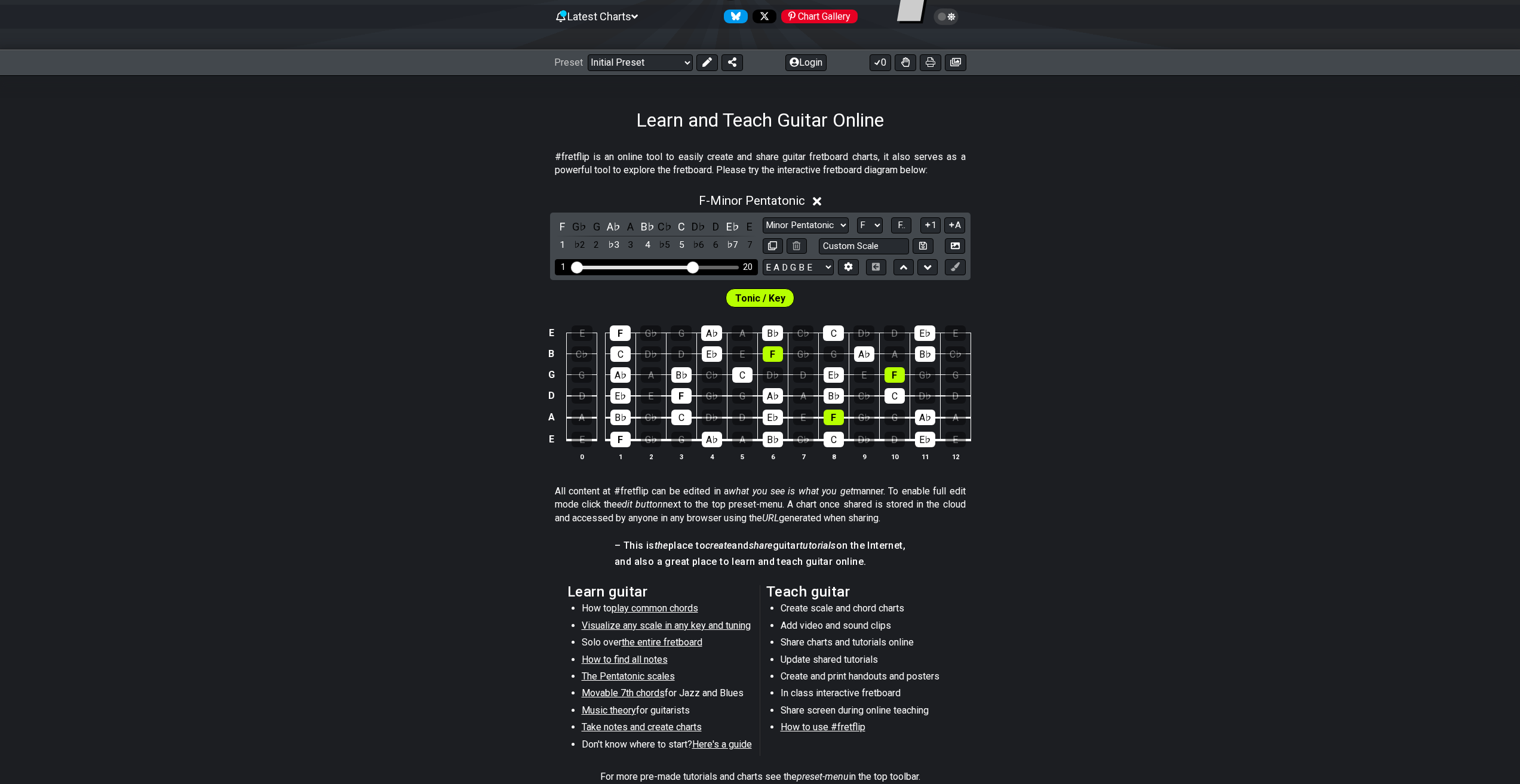
drag, startPoint x: 640, startPoint y: 265, endPoint x: 692, endPoint y: 267, distance: 52.0
click at [692, 267] on input "Visible fret range" at bounding box center [656, 267] width 170 height 0
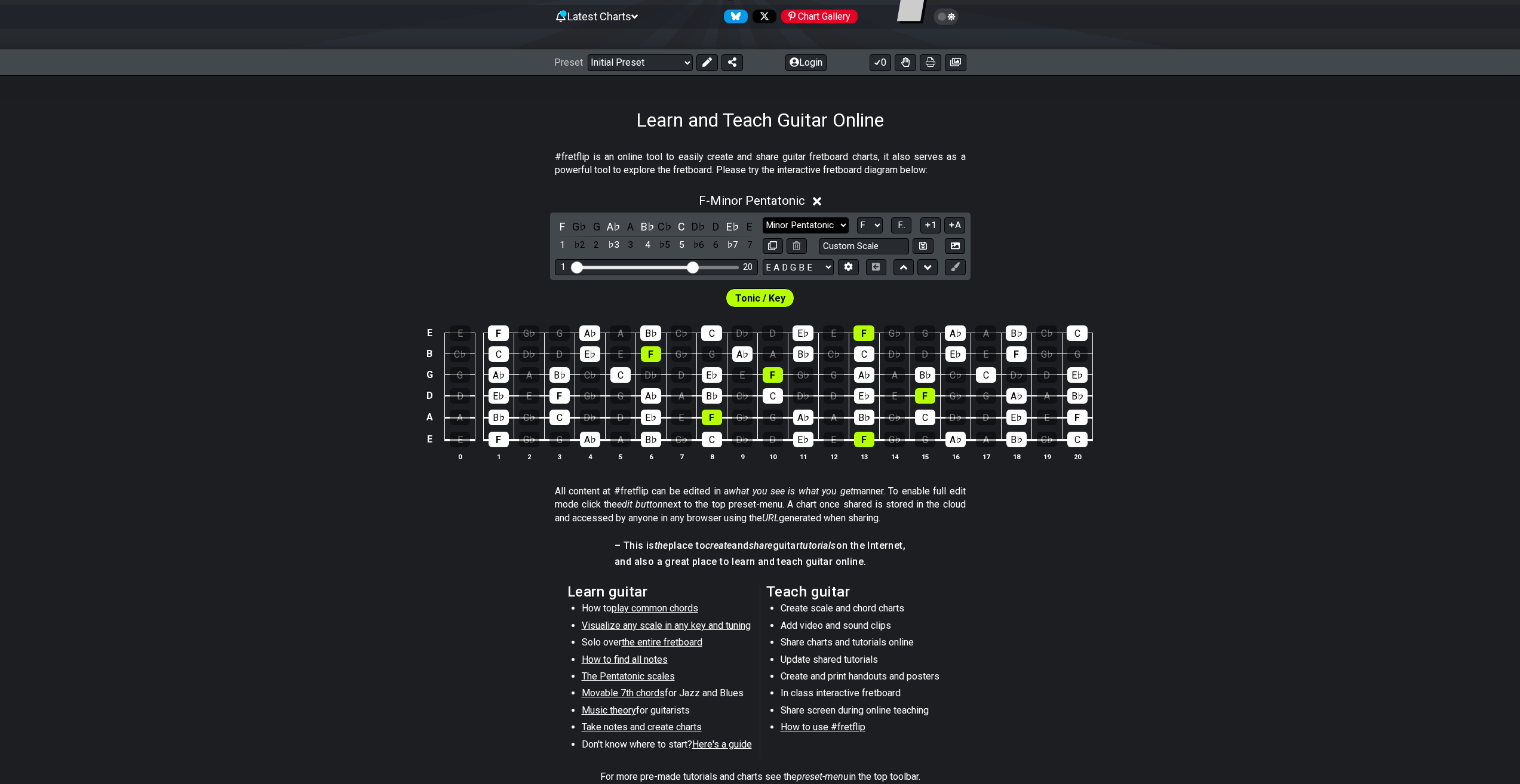
click at [826, 225] on select "Minor Pentatonic Click to edit Minor Pentatonic Major Pentatonic Minor Blues Ma…" at bounding box center [806, 225] width 86 height 16
select select "Minor / Aeolian"
click at [763, 217] on select "Minor Pentatonic Click to edit Minor Pentatonic Major Pentatonic Minor Blues Ma…" at bounding box center [806, 225] width 86 height 16
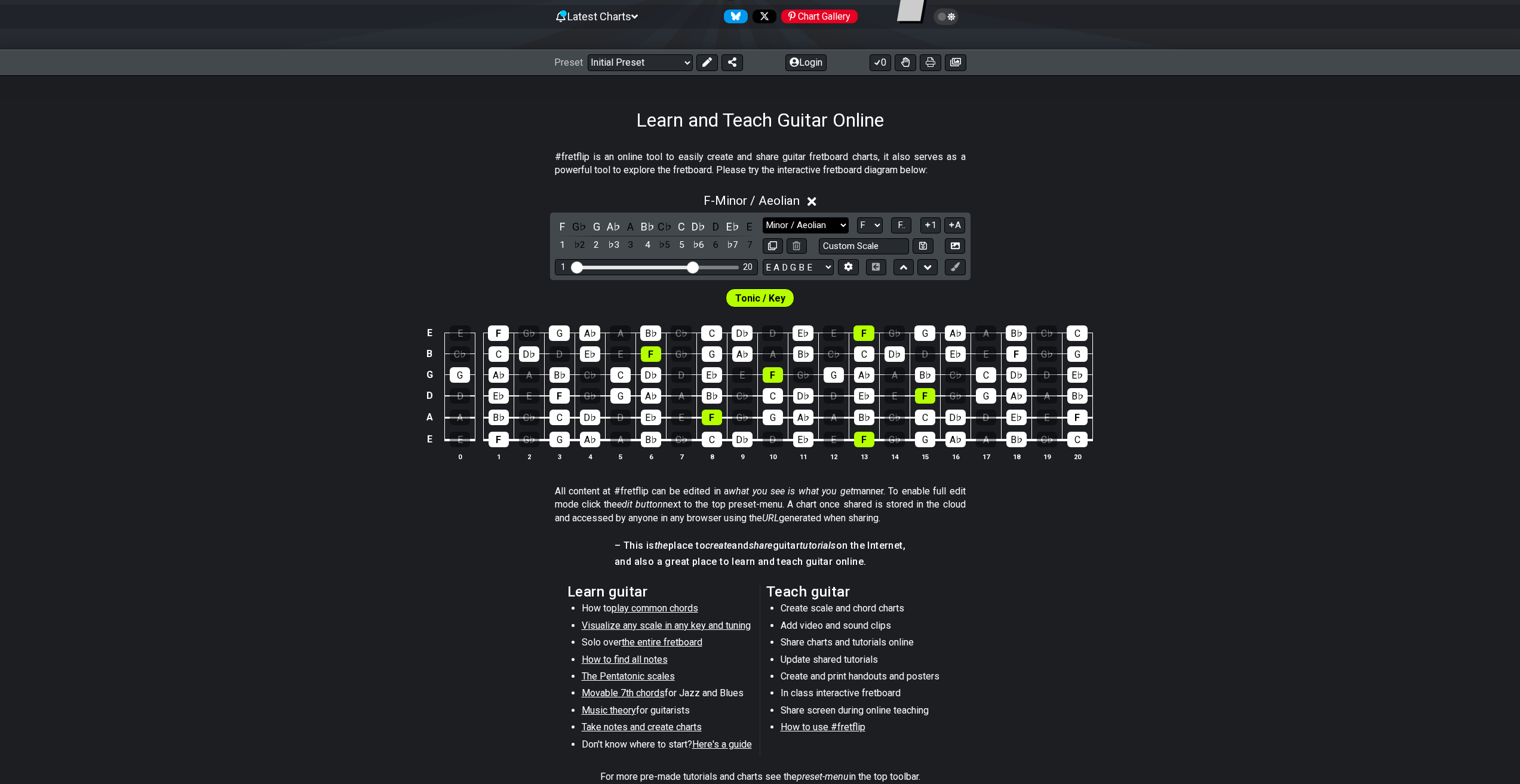
click at [807, 225] on select "Minor Pentatonic Click to edit Minor Pentatonic Major Pentatonic Minor Blues Ma…" at bounding box center [806, 225] width 86 height 16
click at [807, 225] on select "Minor Pentatonic Click to edit Minor Pentatonic Major Pentatonic Minor Blues Ma…" at bounding box center [806, 225] width 86 height 16
